Goal: Task Accomplishment & Management: Use online tool/utility

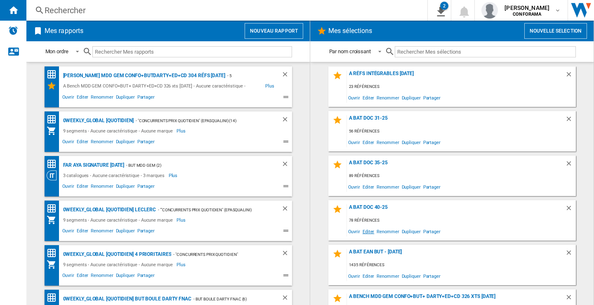
click at [367, 230] on span "Editer" at bounding box center [369, 231] width 14 height 11
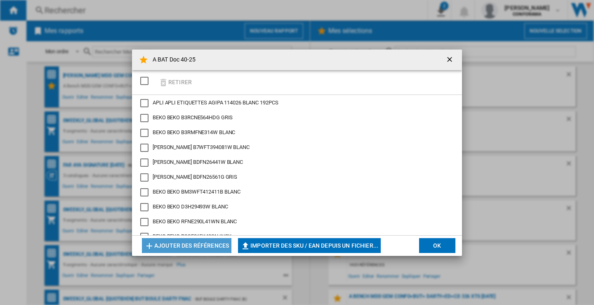
click at [212, 248] on button "Ajouter des références" at bounding box center [187, 245] width 90 height 15
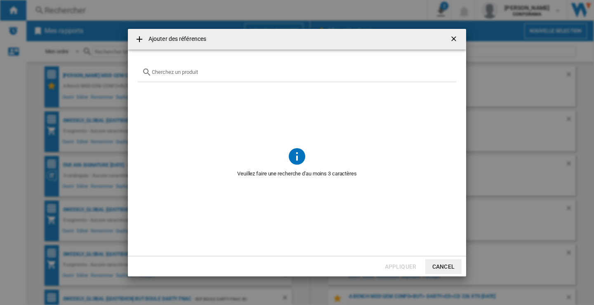
click at [170, 71] on input "text" at bounding box center [302, 72] width 300 height 6
paste input "RO6C3B3YTX"
click at [152, 72] on input "RO6C3B3YTX" at bounding box center [297, 72] width 291 height 6
click at [216, 72] on input "ROSIERES RO6C3B3YTX" at bounding box center [297, 72] width 291 height 6
click at [176, 68] on div "ROSIERES RO6C3B3Y" at bounding box center [297, 72] width 319 height 19
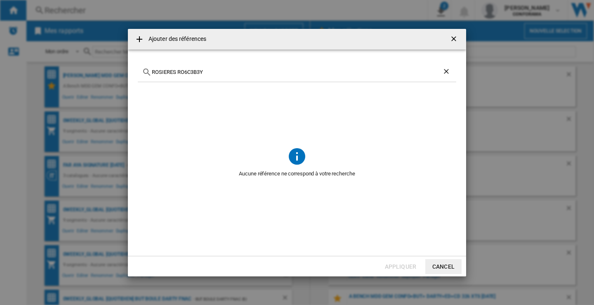
click at [176, 68] on div "ROSIERES RO6C3B3Y" at bounding box center [297, 72] width 319 height 19
click at [176, 70] on input "ROSIERES RO6C3B3Y" at bounding box center [297, 72] width 291 height 6
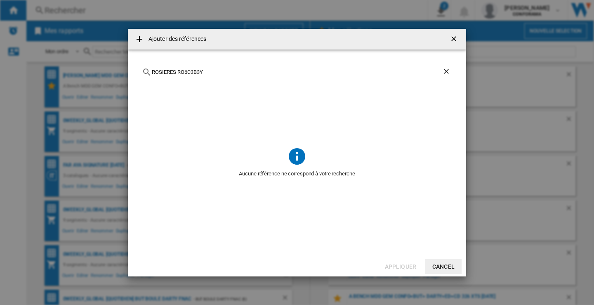
paste input "AKR 759/1 IX"
click at [163, 72] on input "AKR 759/1 IX" at bounding box center [297, 72] width 291 height 6
click at [152, 69] on input "AKR759/1IX" at bounding box center [297, 72] width 291 height 6
click at [217, 71] on input "WHIRLPOOL AKR759/1IX" at bounding box center [297, 72] width 291 height 6
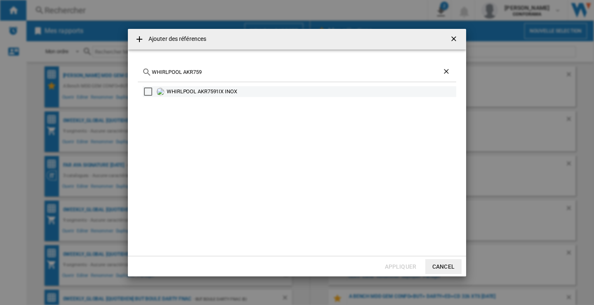
type input "WHIRLPOOL AKR759"
click at [205, 92] on div "WHIRLPOOL AKR7591IX INOX" at bounding box center [311, 92] width 289 height 8
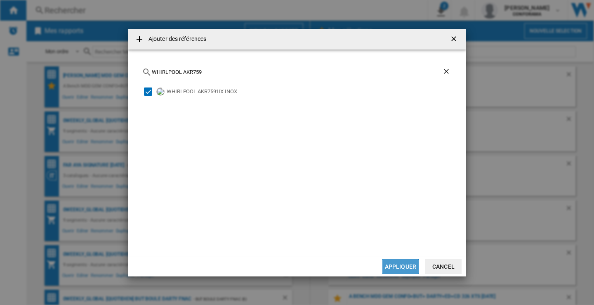
click at [397, 263] on button "Appliquer" at bounding box center [401, 266] width 36 height 15
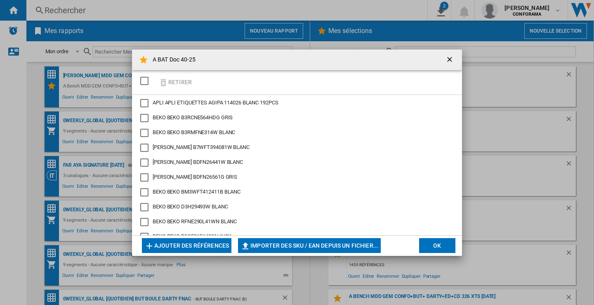
click at [184, 248] on button "Ajouter des références" at bounding box center [187, 245] width 90 height 15
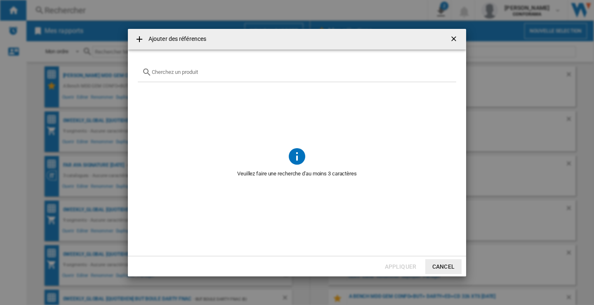
click at [170, 73] on input "Ajouter des ..." at bounding box center [302, 72] width 300 height 6
paste input "ING 61T BK/1"
click at [163, 74] on input "ING 61T BK/1" at bounding box center [297, 72] width 291 height 6
drag, startPoint x: 170, startPoint y: 71, endPoint x: 217, endPoint y: 75, distance: 46.8
click at [217, 75] on div "ING61T BK/1" at bounding box center [297, 72] width 319 height 19
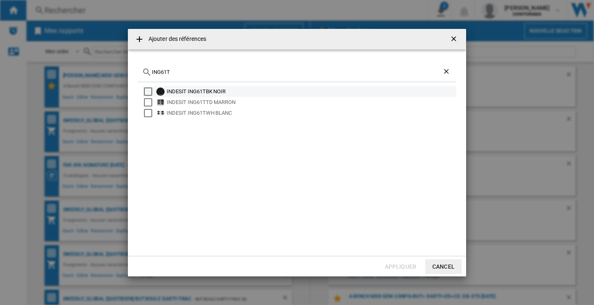
type input "ING61T"
click at [201, 93] on div "INDESIT ING61TBK NOIR" at bounding box center [311, 92] width 289 height 8
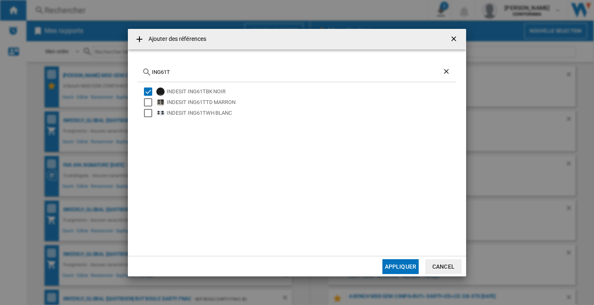
click at [399, 263] on button "Appliquer" at bounding box center [401, 266] width 36 height 15
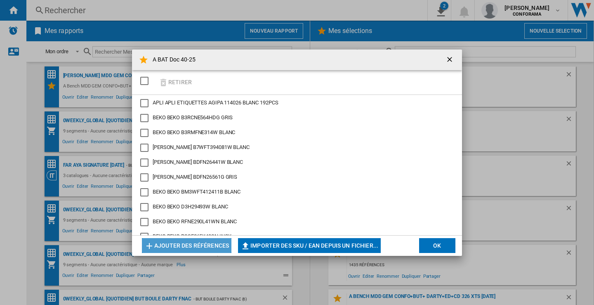
click at [212, 244] on button "Ajouter des références" at bounding box center [187, 245] width 90 height 15
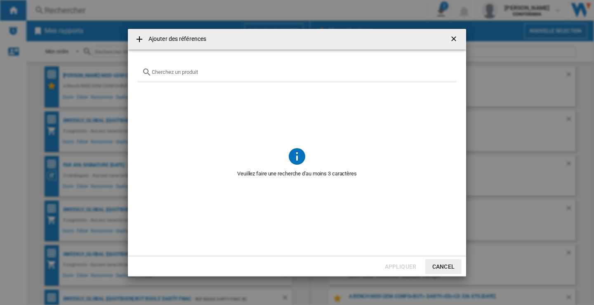
click at [171, 71] on input "Ajouter des ..." at bounding box center [302, 72] width 300 height 6
paste input "HS1260BNE"
click at [151, 73] on md-icon "Ajouter des ..." at bounding box center [147, 72] width 10 height 10
click at [152, 73] on input "HS1260B" at bounding box center [297, 72] width 291 height 6
click at [241, 76] on div "HOTPOINT HS1260B" at bounding box center [297, 72] width 319 height 19
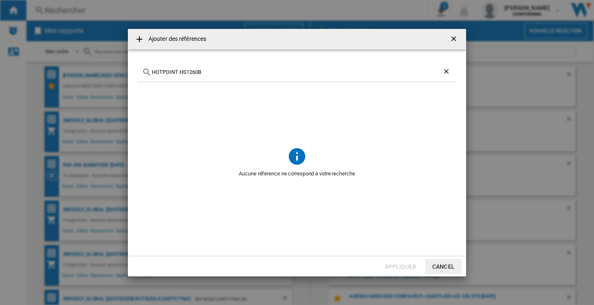
click at [241, 76] on div "HOTPOINT HS1260B" at bounding box center [297, 72] width 319 height 19
click at [240, 70] on input "HOTPOINT HS1260B" at bounding box center [297, 72] width 291 height 6
type input "H"
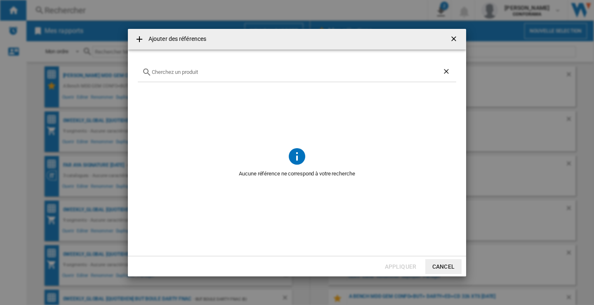
paste input "LKM624255K"
click at [152, 71] on input "LKM62425" at bounding box center [297, 72] width 291 height 6
click at [217, 73] on input "ELECTROLUX LKM62425" at bounding box center [297, 72] width 291 height 6
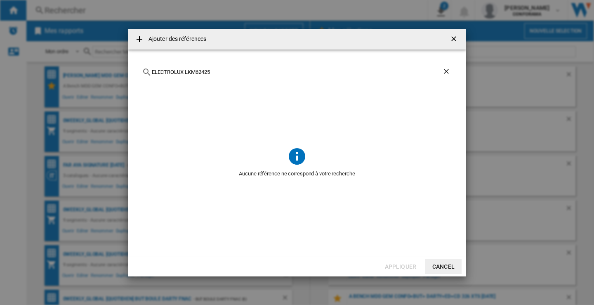
click at [227, 70] on input "ELECTROLUX LKM62425" at bounding box center [297, 72] width 291 height 6
paste input "CI4B7LOW"
click at [151, 73] on md-icon "Ajouter des ..." at bounding box center [147, 72] width 10 height 10
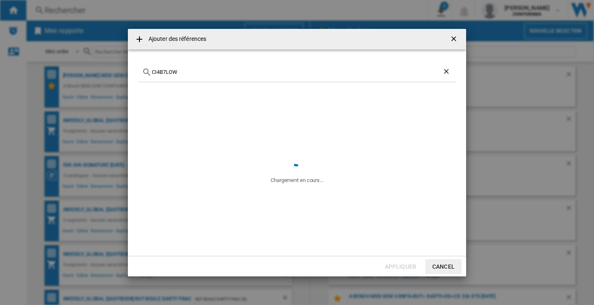
click at [152, 73] on input "CI4B7LOW" at bounding box center [297, 72] width 291 height 6
click at [199, 73] on input "CANDY CI4B7LOW" at bounding box center [297, 72] width 291 height 6
click at [199, 73] on input "CANDY CI4B7L" at bounding box center [297, 72] width 291 height 6
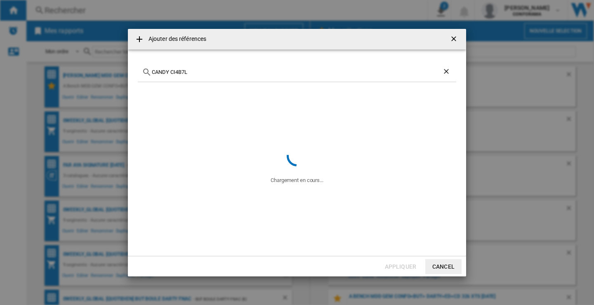
type input "CANDY CI4B7L"
